Goal: Transaction & Acquisition: Purchase product/service

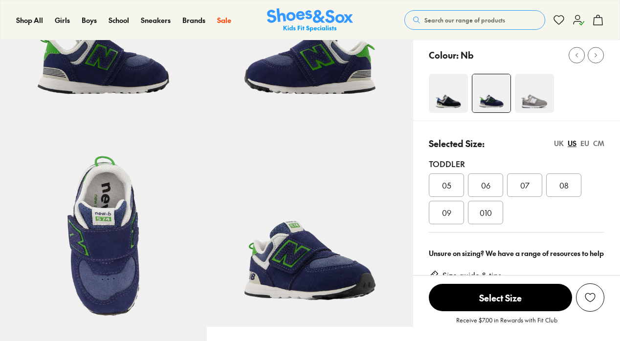
scroll to position [146, 0]
click at [556, 143] on div "UK" at bounding box center [559, 143] width 10 height 10
select select "*"
click at [531, 182] on span "06.5" at bounding box center [524, 185] width 15 height 12
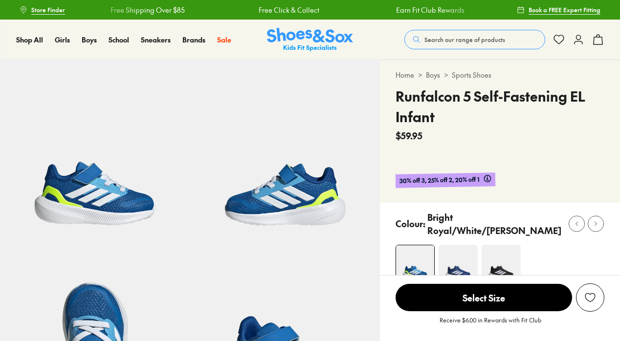
select select "*"
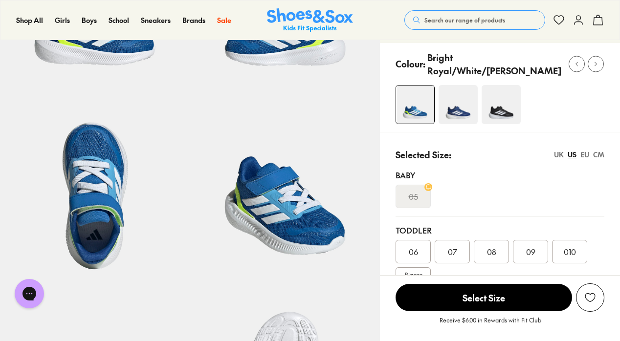
scroll to position [163, 0]
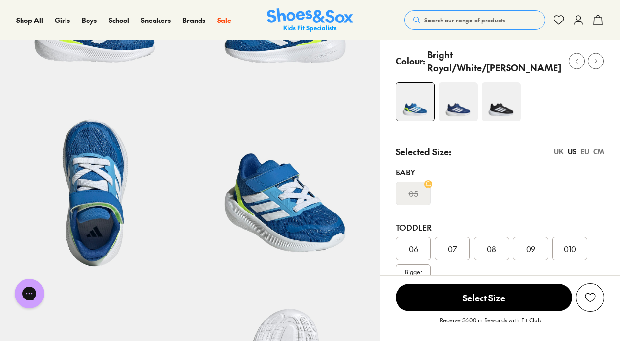
click at [558, 157] on div "UK" at bounding box center [559, 152] width 10 height 10
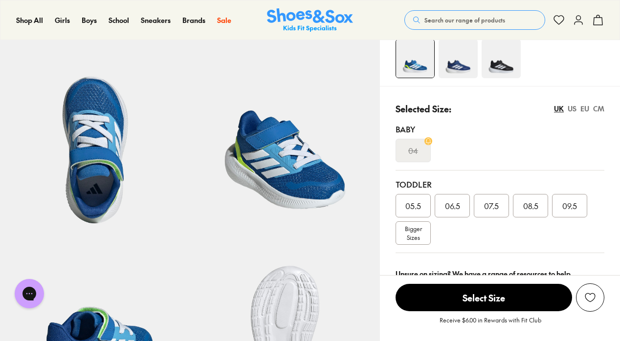
scroll to position [213, 0]
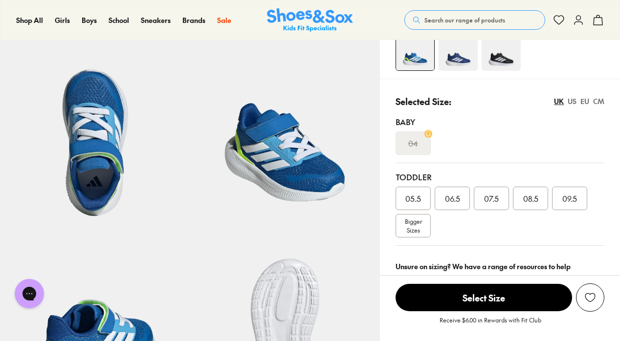
click at [509, 210] on div "07.5" at bounding box center [490, 198] width 35 height 23
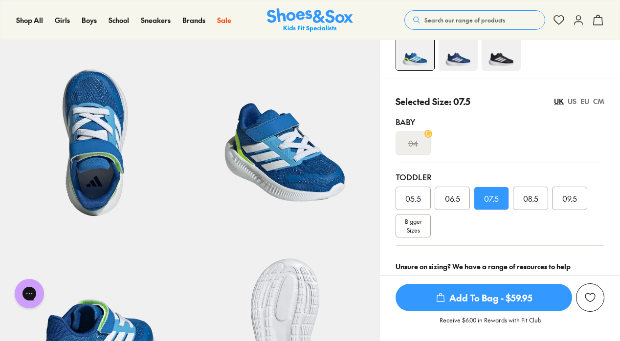
click at [489, 293] on span "Add To Bag - $59.95" at bounding box center [483, 297] width 176 height 27
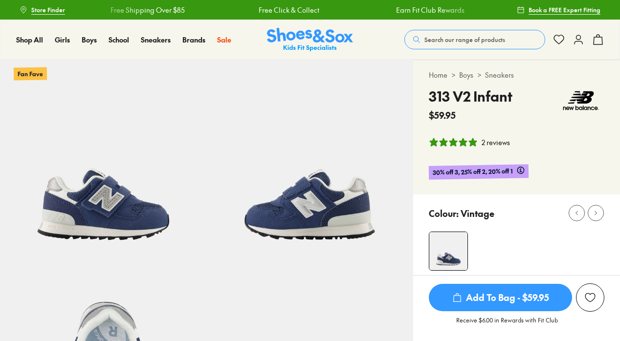
select select "*"
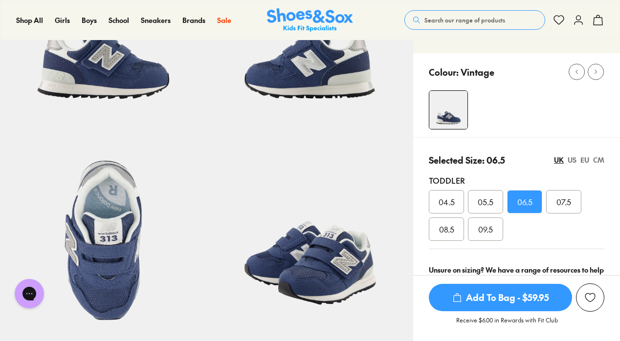
scroll to position [143, 0]
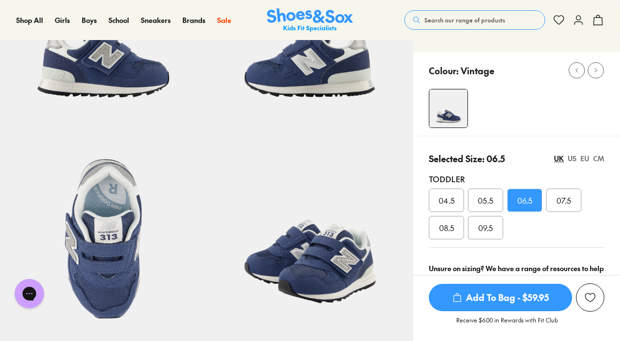
click at [500, 293] on span "Add To Bag - $59.95" at bounding box center [499, 297] width 143 height 27
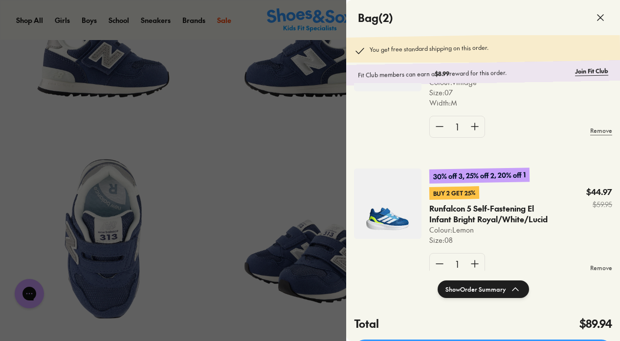
scroll to position [0, 0]
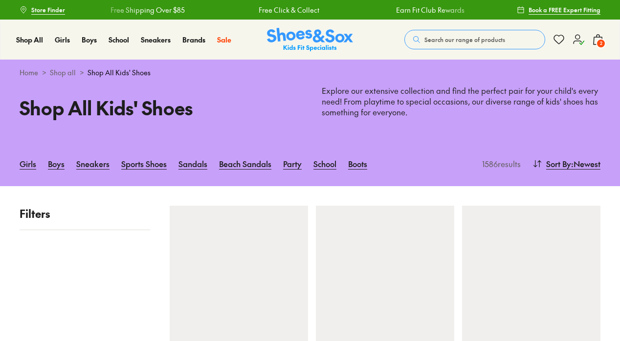
click at [598, 40] on span "2" at bounding box center [601, 44] width 10 height 10
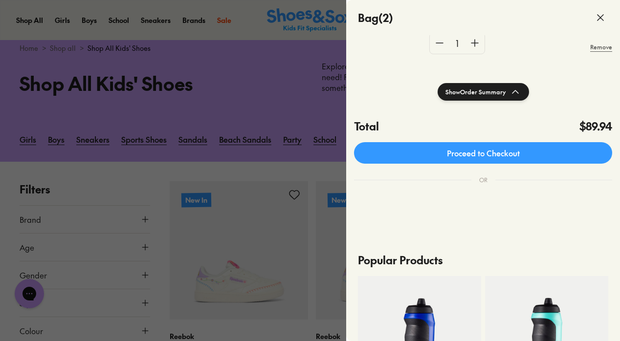
scroll to position [21, 0]
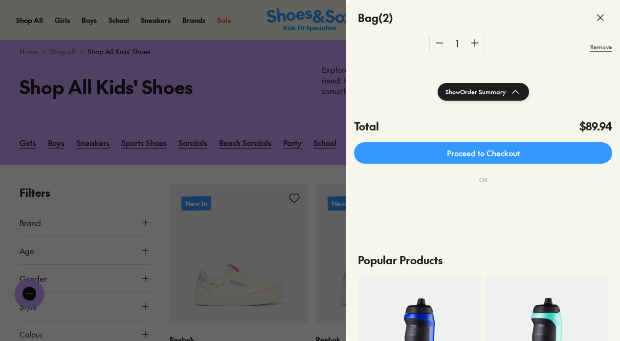
click at [287, 164] on div at bounding box center [310, 170] width 620 height 341
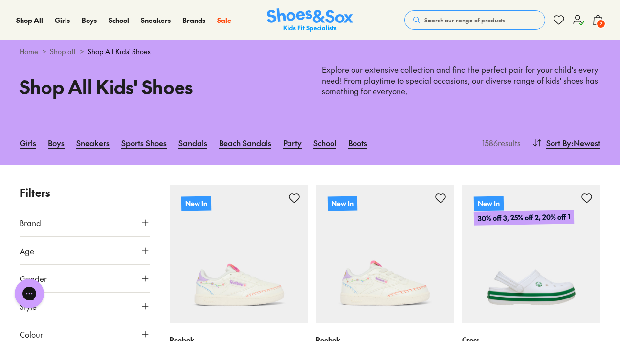
click at [577, 20] on icon at bounding box center [578, 20] width 12 height 12
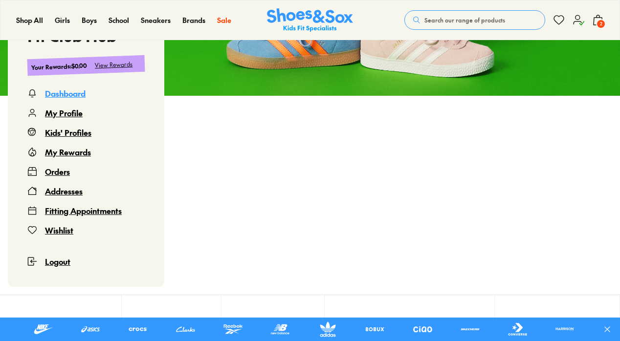
scroll to position [151, 0]
click at [122, 68] on div "Your Rewards : $0.00 View Rewards" at bounding box center [86, 65] width 118 height 21
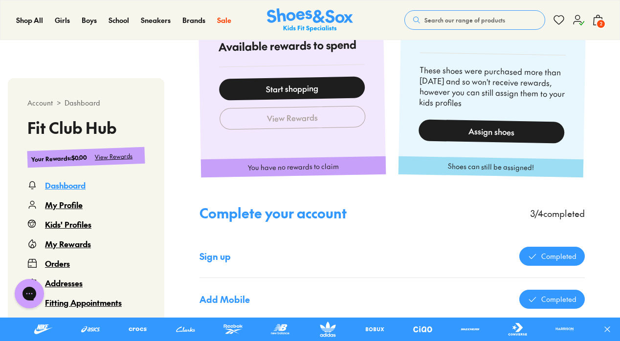
scroll to position [521, 0]
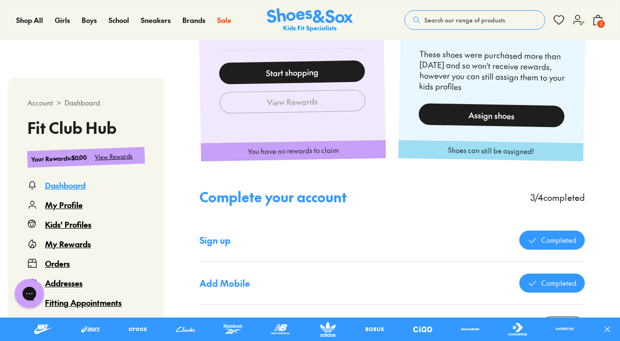
click at [597, 22] on span "2" at bounding box center [601, 24] width 10 height 10
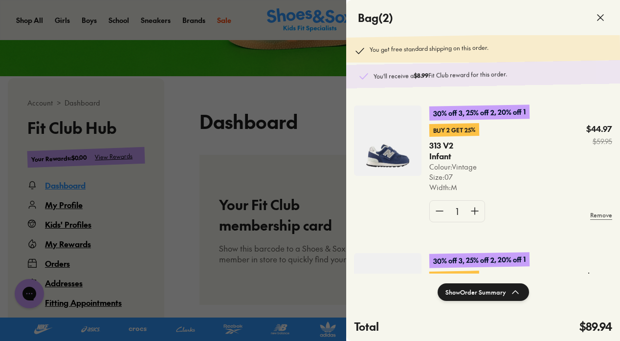
scroll to position [183, 0]
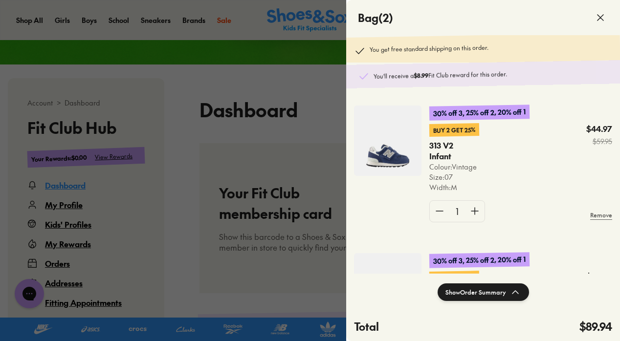
click at [555, 164] on div "Buy 2 Get 25% 313 V2 Infant Colour: Vintage Size : 07 Width : M $44.97 $59.95" at bounding box center [520, 158] width 183 height 69
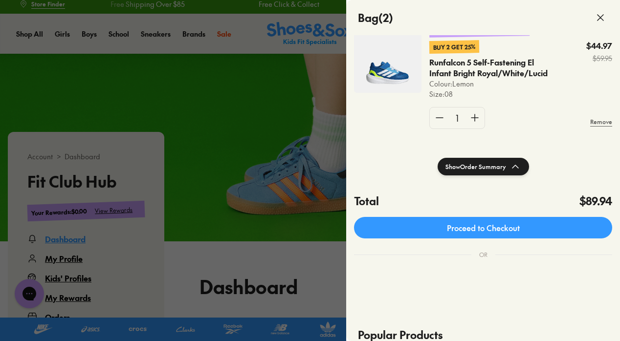
scroll to position [124, 0]
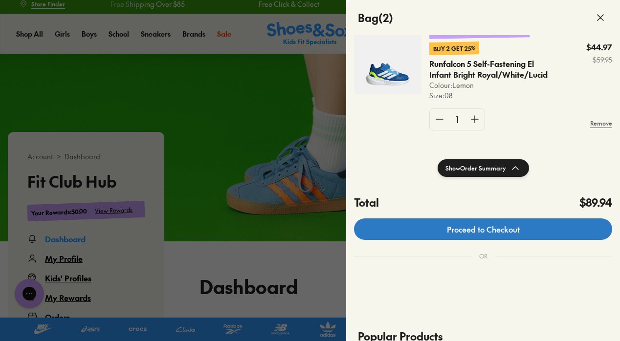
click at [498, 226] on link "Proceed to Checkout" at bounding box center [483, 228] width 258 height 21
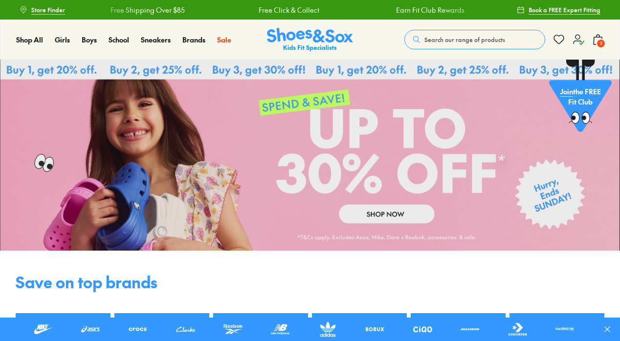
click at [595, 43] on icon at bounding box center [598, 40] width 12 height 12
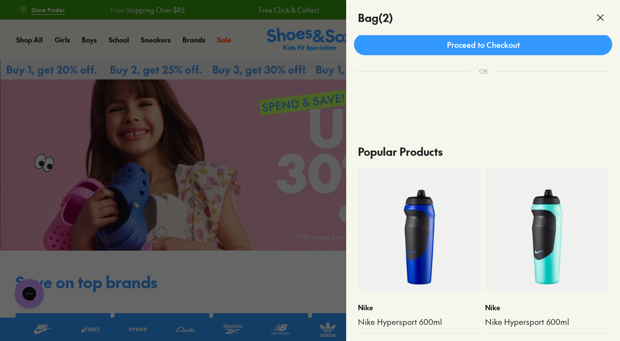
scroll to position [153, 0]
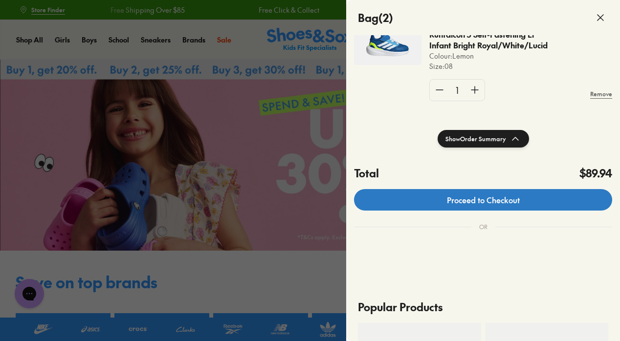
click at [502, 204] on link "Proceed to Checkout" at bounding box center [483, 199] width 258 height 21
